Goal: Use online tool/utility: Utilize a website feature to perform a specific function

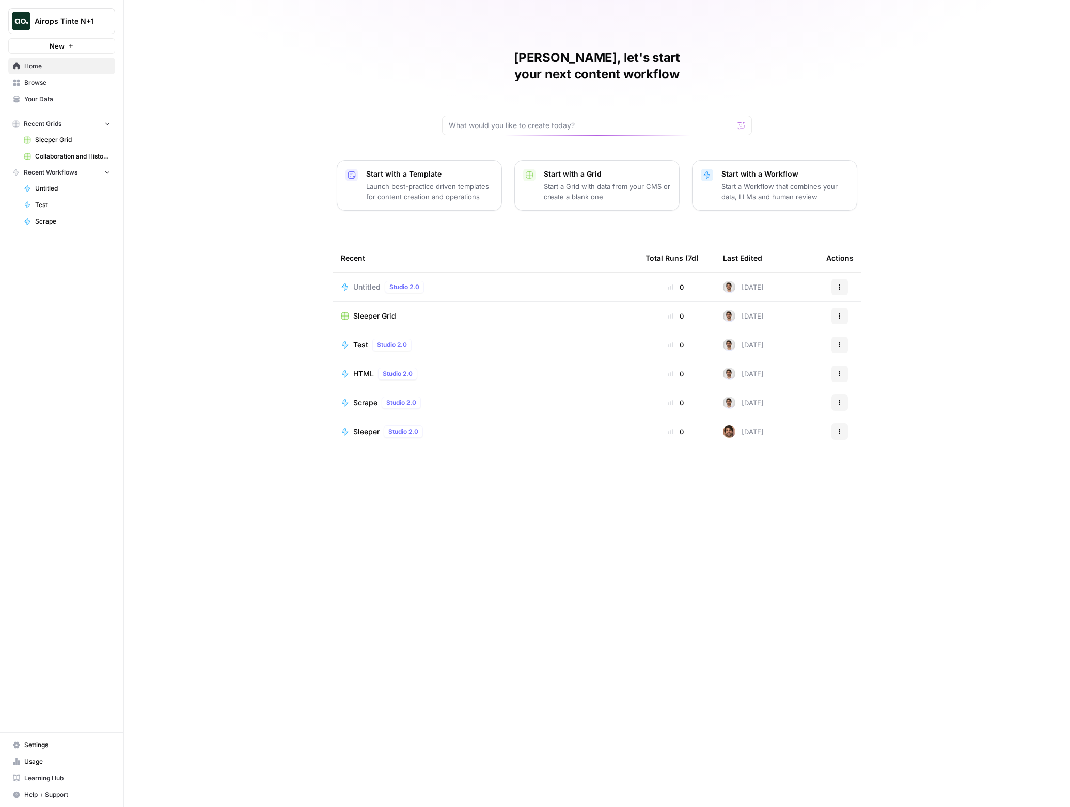
click at [363, 282] on span "Untitled" at bounding box center [366, 287] width 27 height 10
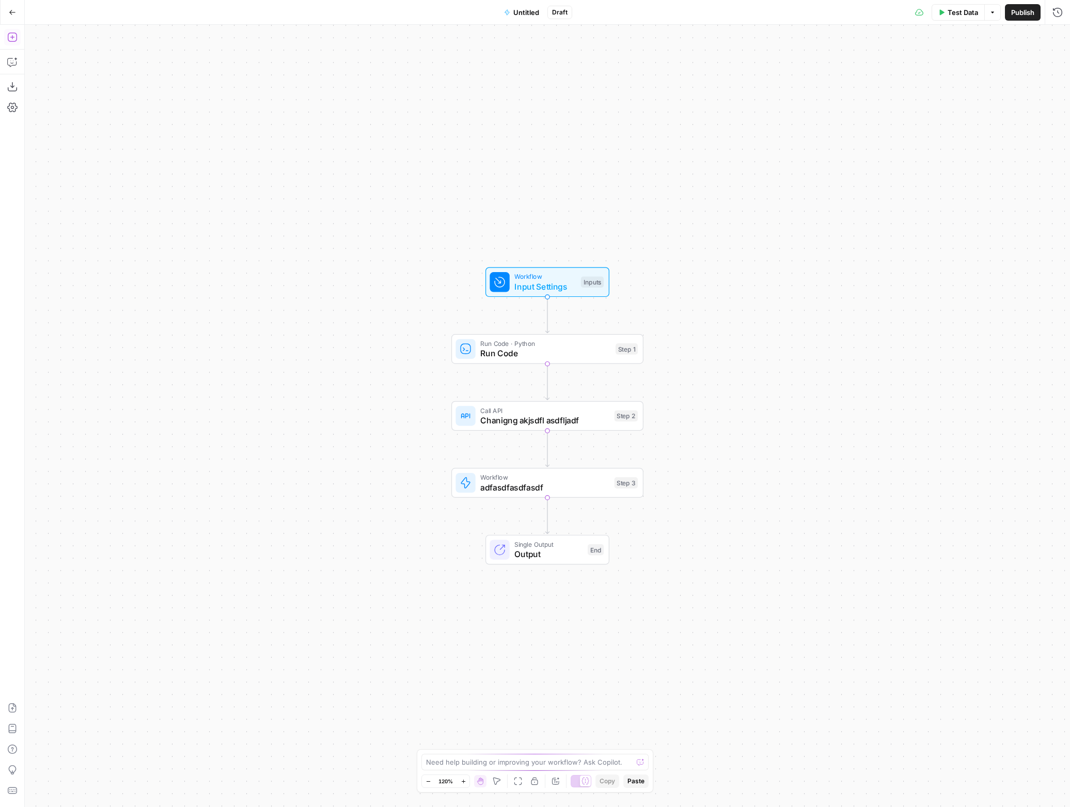
click at [17, 37] on icon "button" at bounding box center [12, 37] width 10 height 10
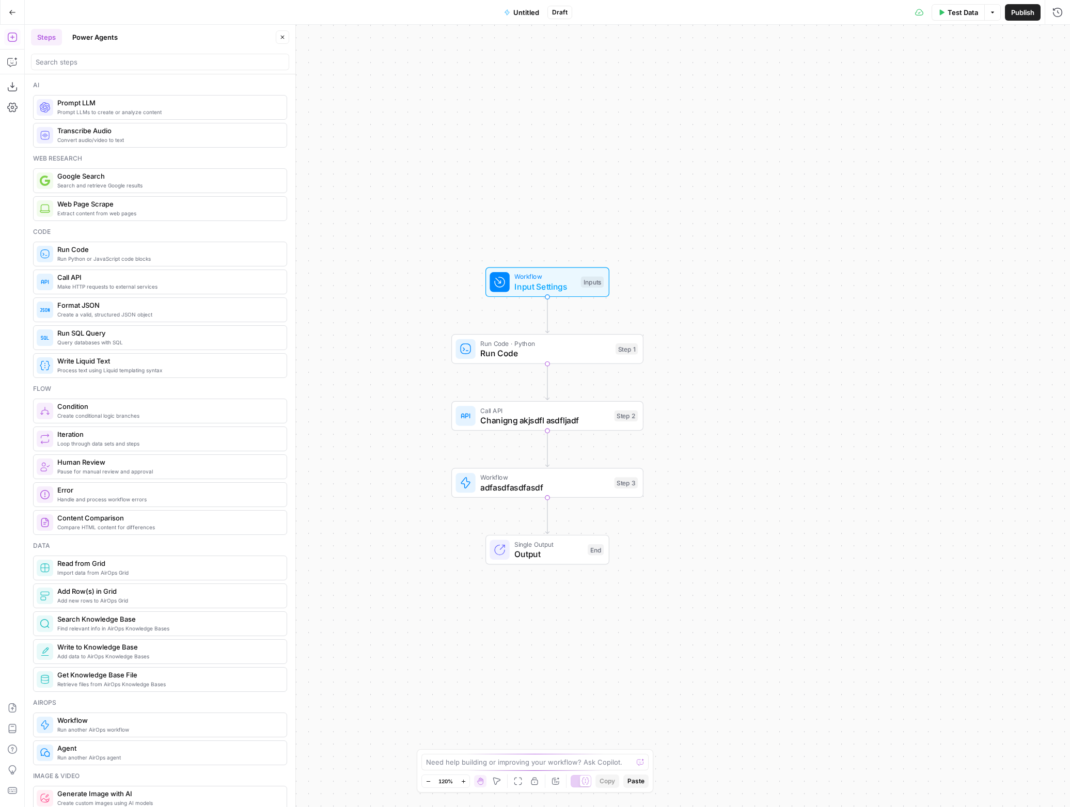
click at [123, 360] on span "Write Liquid Text" at bounding box center [167, 361] width 221 height 10
click at [730, 151] on div at bounding box center [863, 433] width 399 height 684
click at [1019, 36] on span "Test" at bounding box center [1019, 37] width 13 height 9
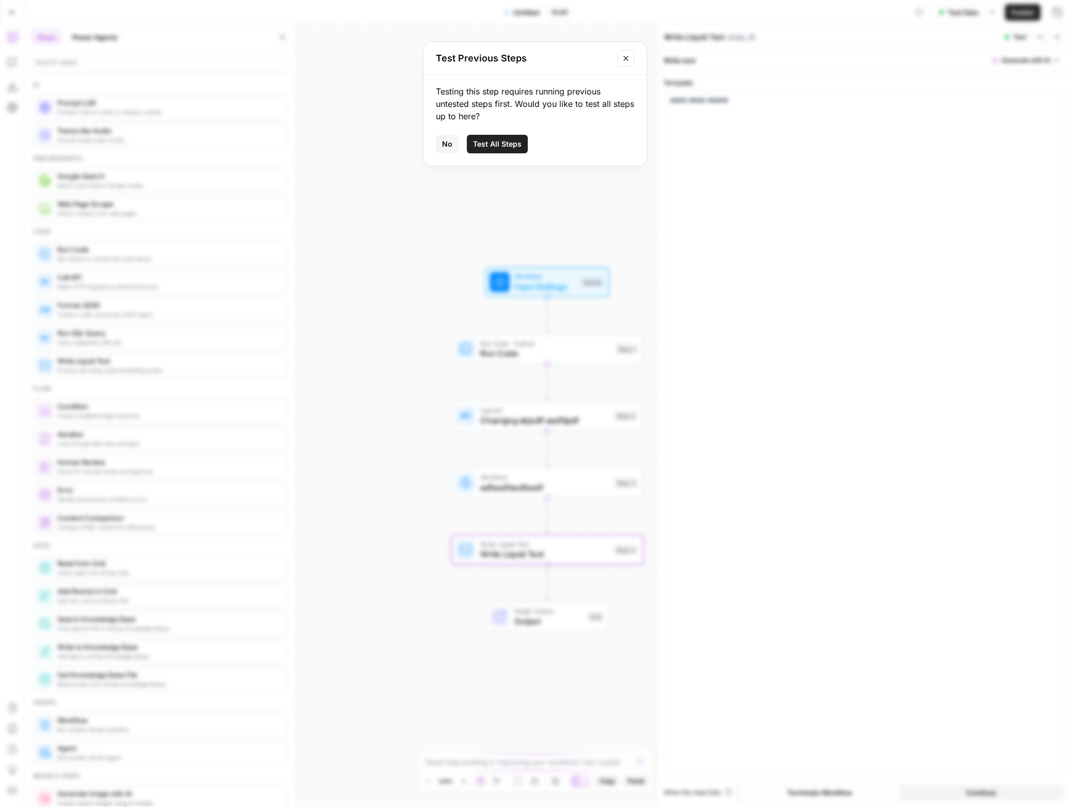
click at [622, 63] on button "Close modal" at bounding box center [626, 58] width 17 height 17
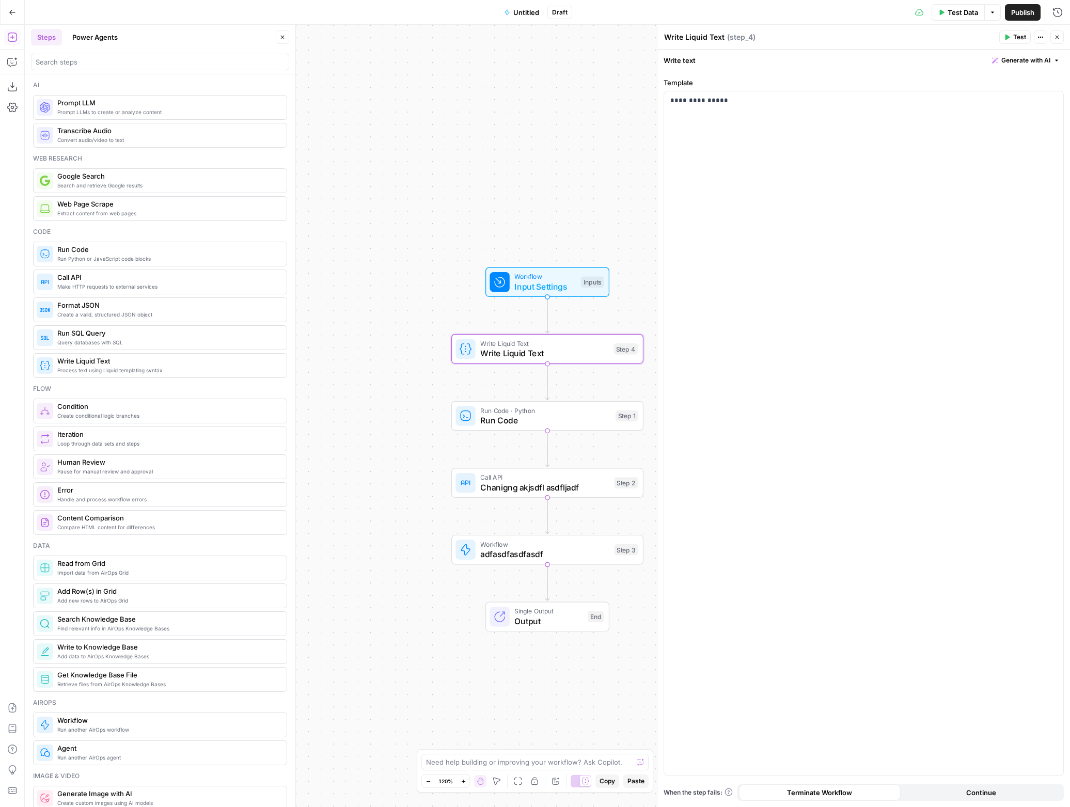
click at [1020, 37] on span "Test" at bounding box center [1019, 37] width 13 height 9
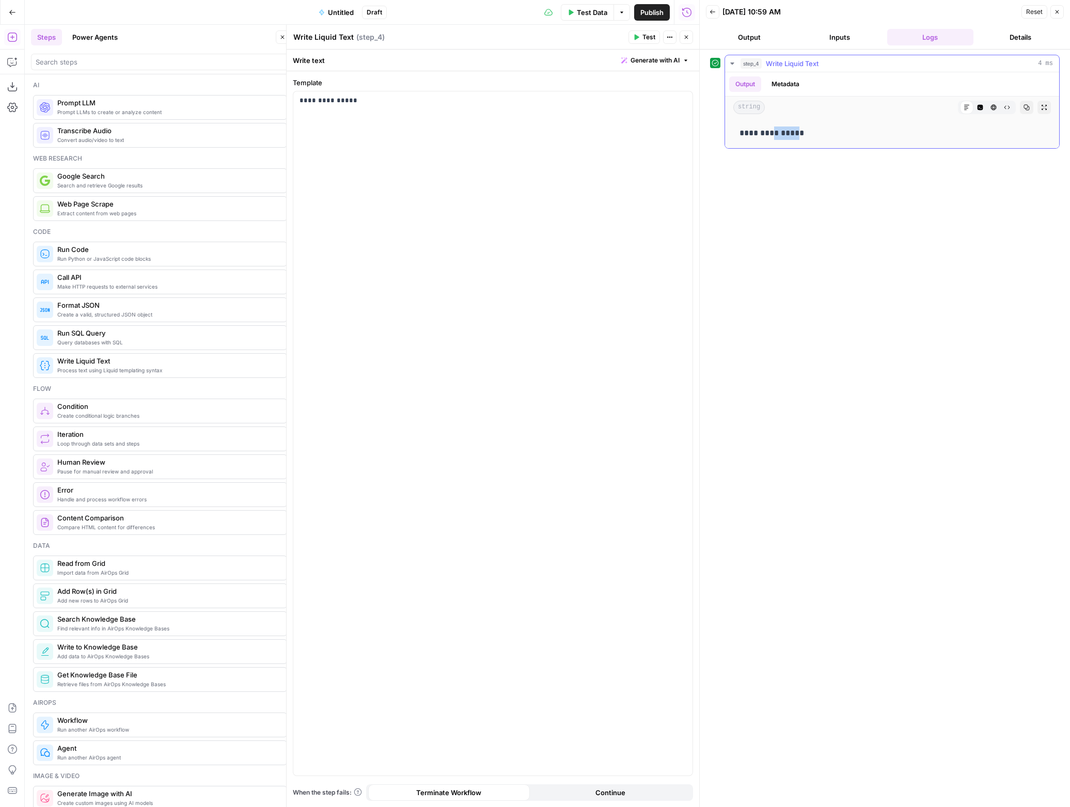
drag, startPoint x: 781, startPoint y: 135, endPoint x: 798, endPoint y: 136, distance: 17.0
click at [798, 136] on p "**********" at bounding box center [891, 133] width 305 height 13
